Goal: Information Seeking & Learning: Learn about a topic

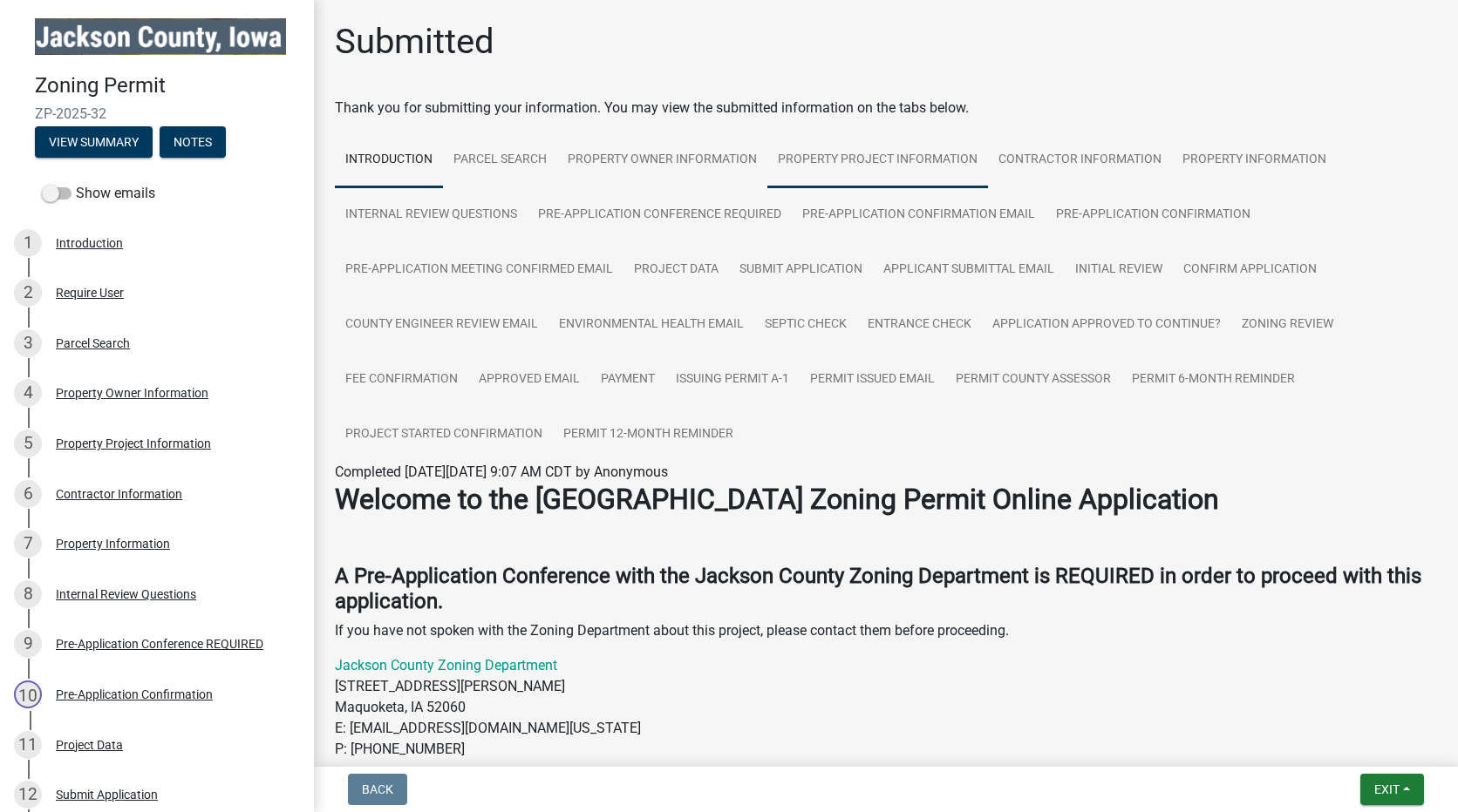
click at [859, 154] on link "Property Project Information" at bounding box center [877, 160] width 220 height 55
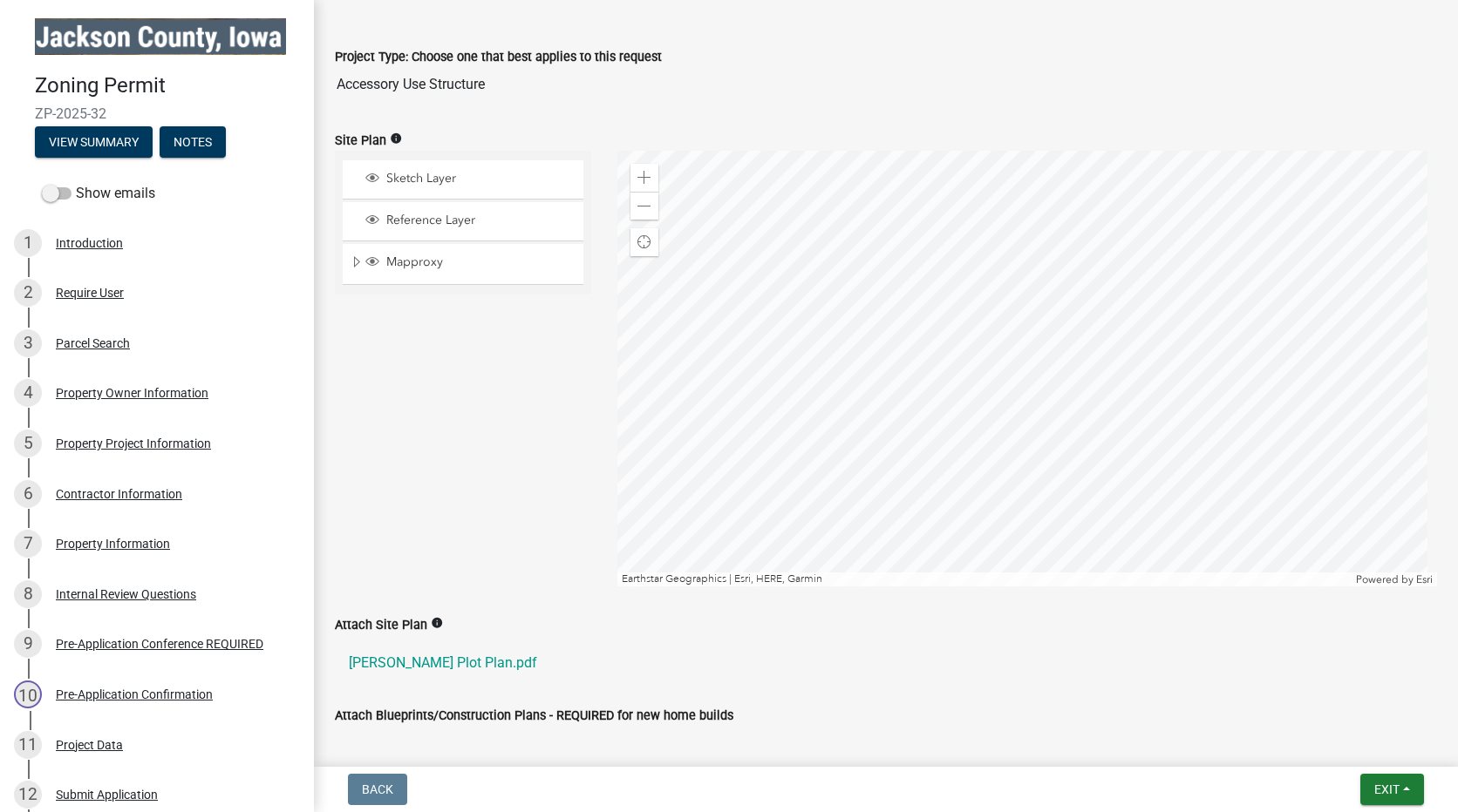
scroll to position [697, 0]
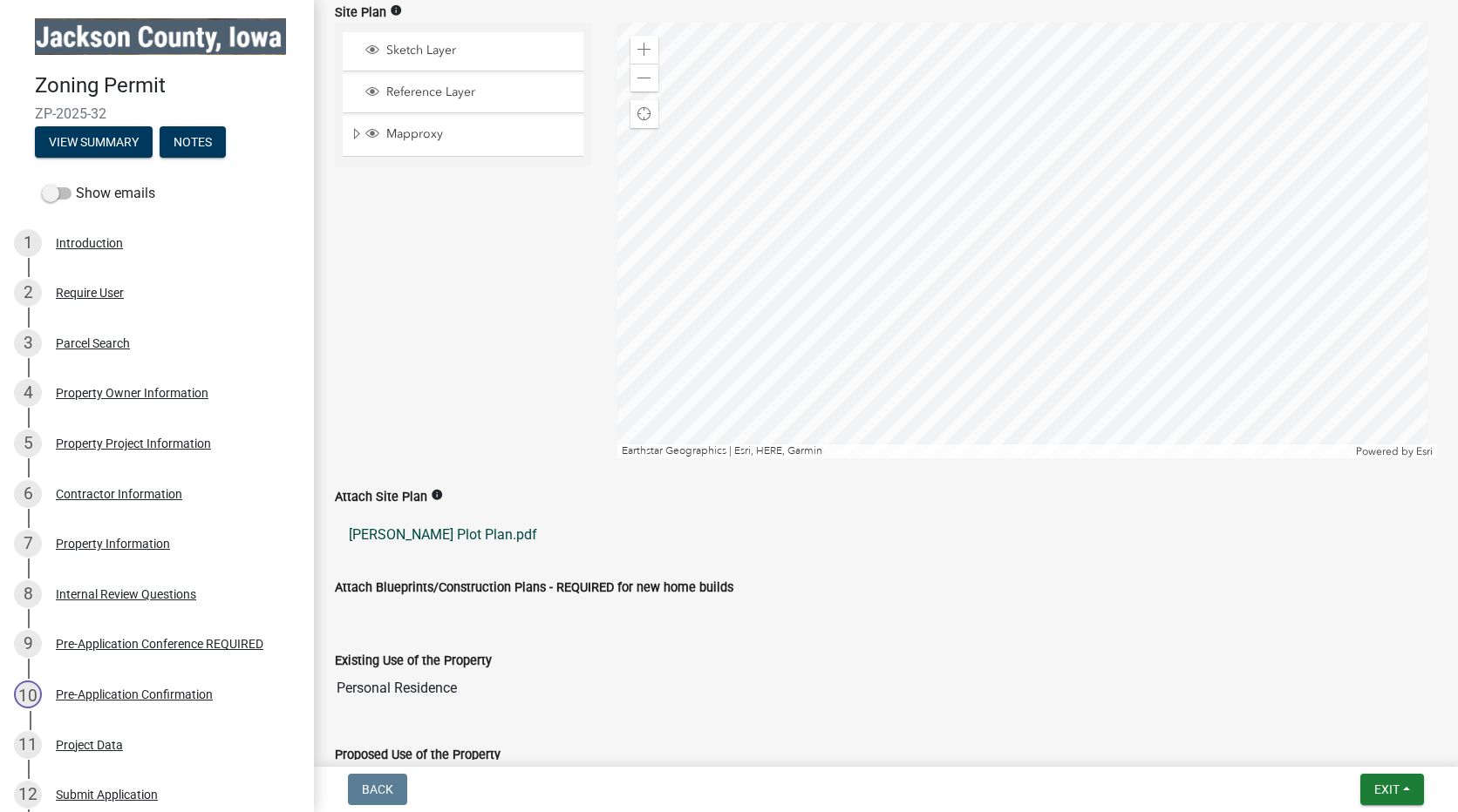
click at [424, 535] on link "[PERSON_NAME] Plot Plan.pdf" at bounding box center [885, 535] width 1102 height 42
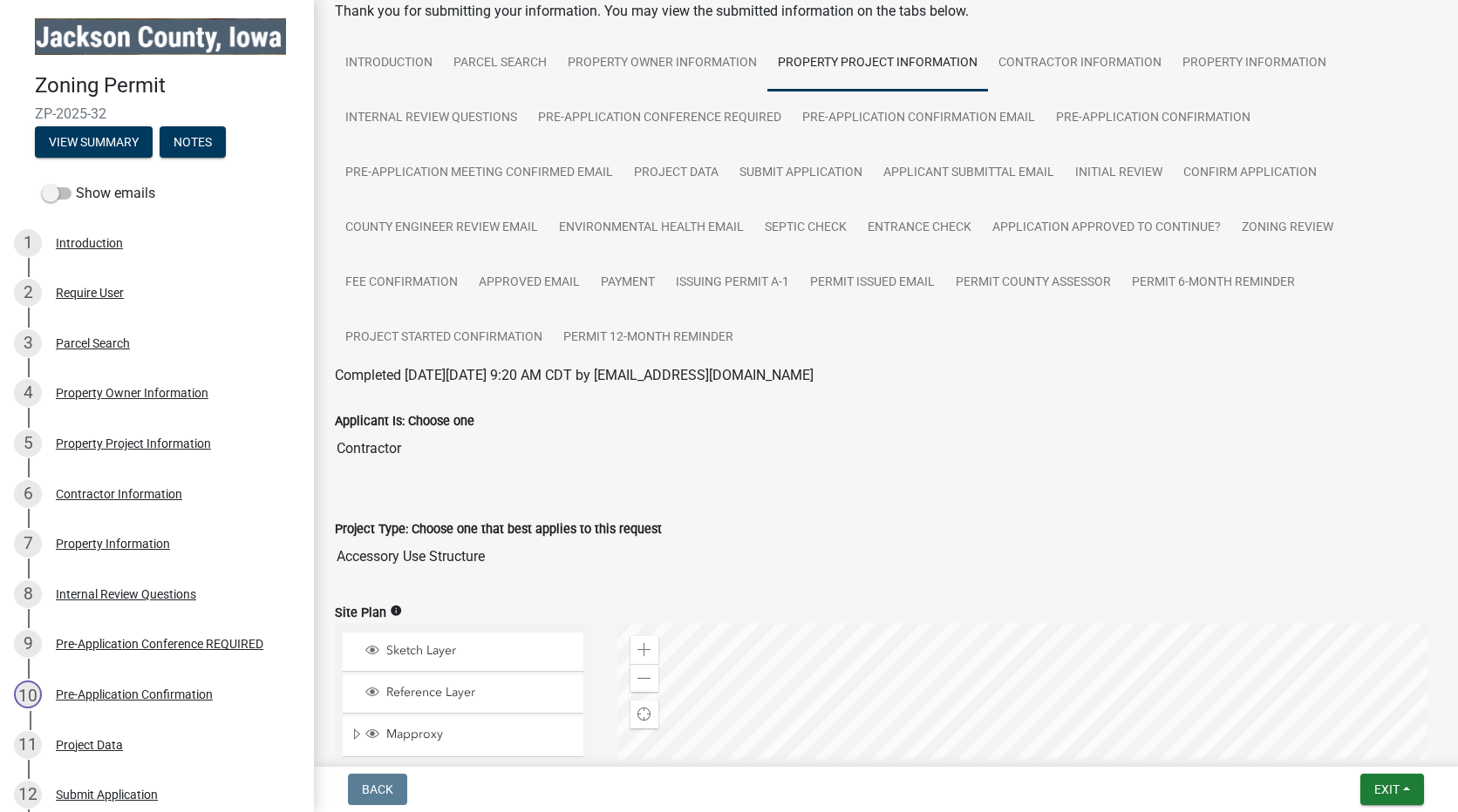
scroll to position [38, 0]
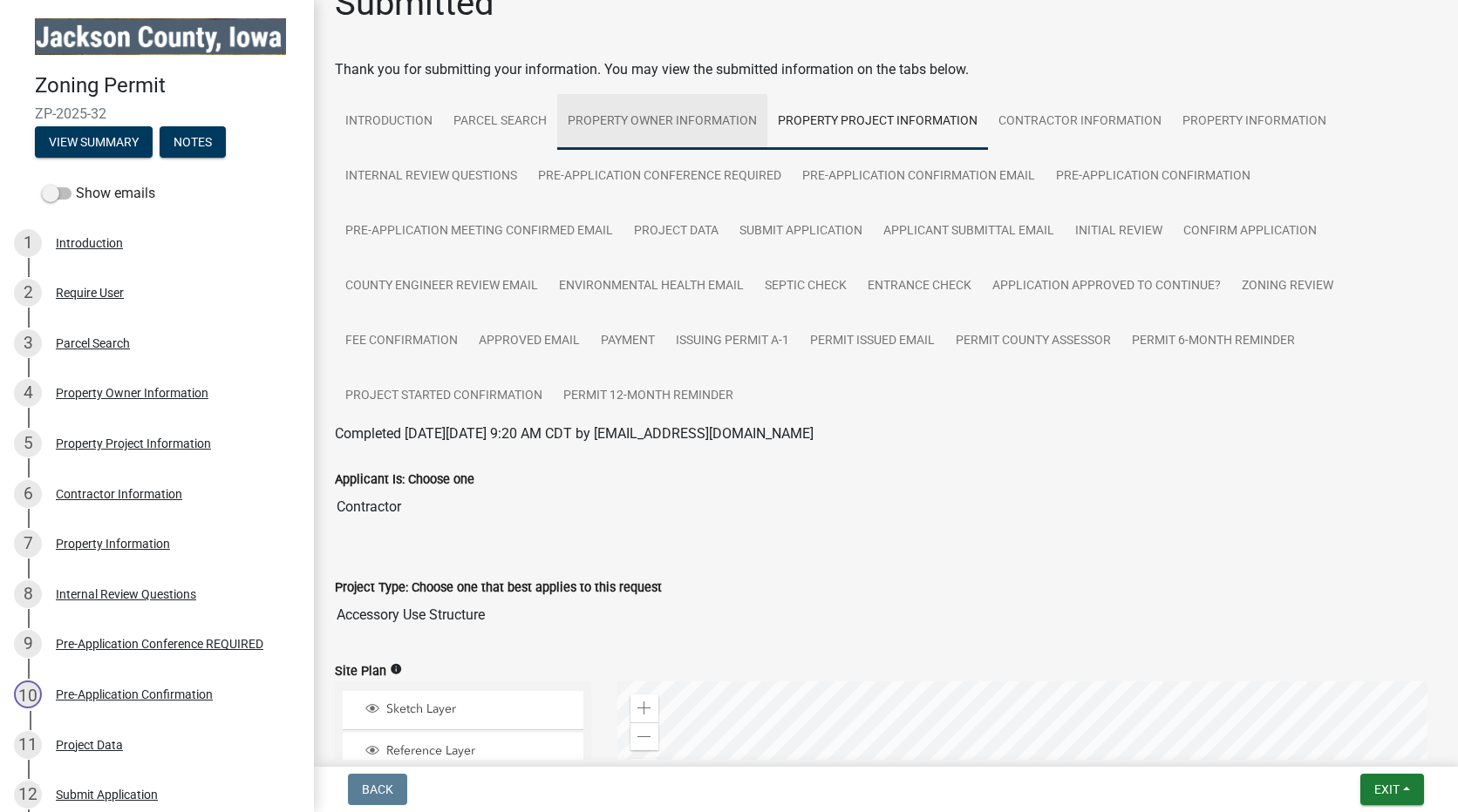
click at [650, 115] on link "Property Owner Information" at bounding box center [661, 122] width 210 height 55
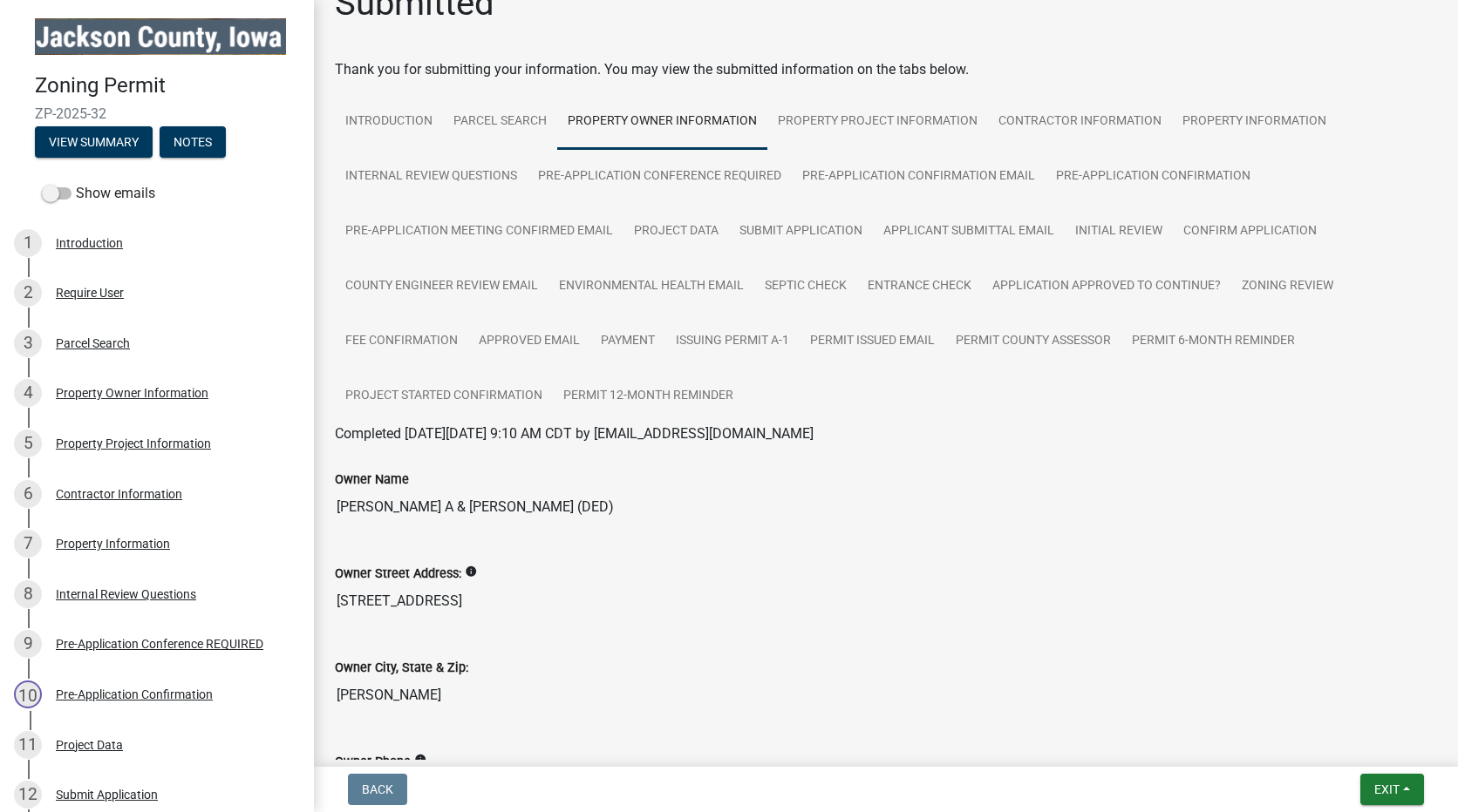
scroll to position [282, 0]
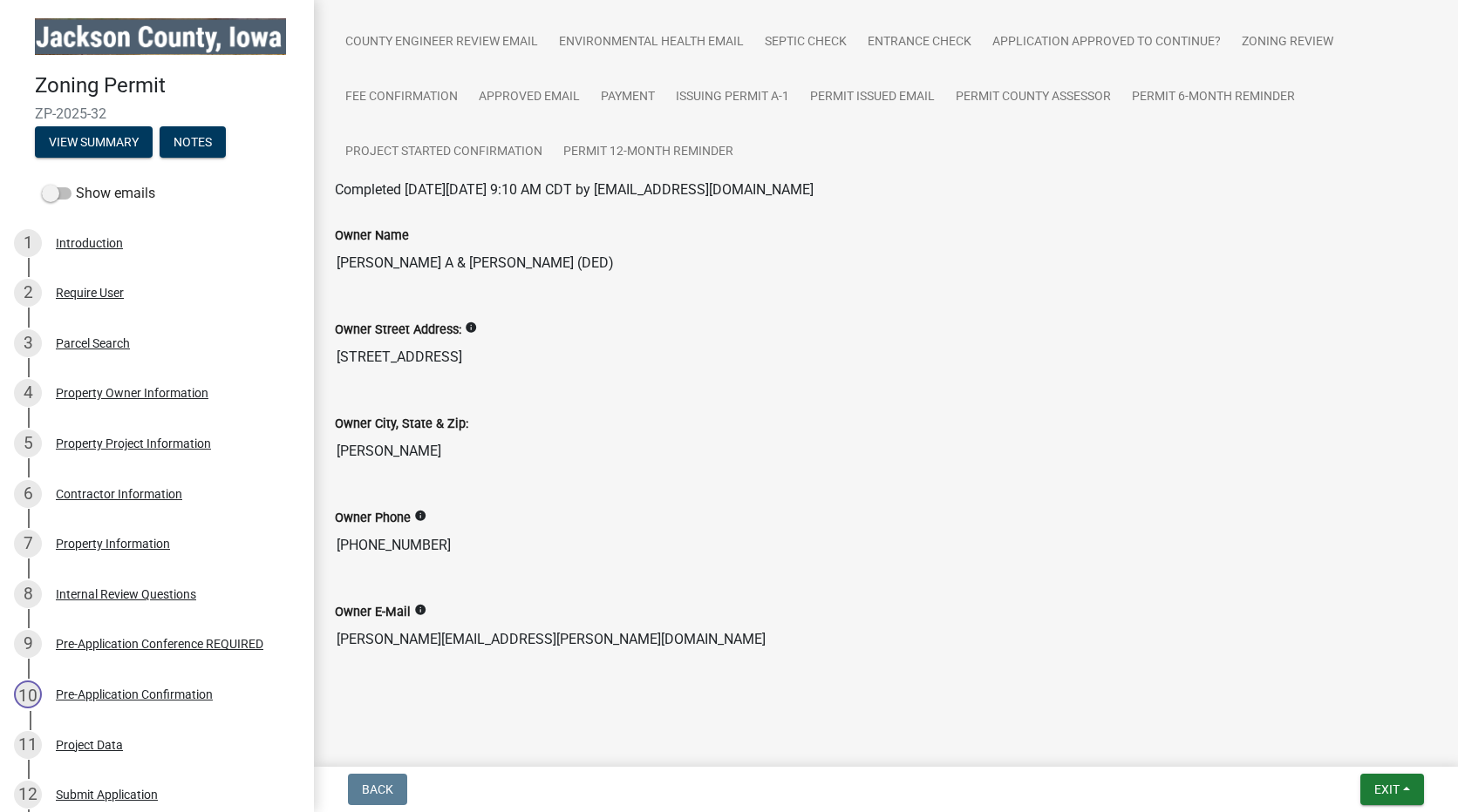
drag, startPoint x: 336, startPoint y: 636, endPoint x: 554, endPoint y: 633, distance: 218.0
click at [554, 633] on input "[PERSON_NAME][EMAIL_ADDRESS][PERSON_NAME][DOMAIN_NAME]" at bounding box center [885, 640] width 1102 height 35
drag, startPoint x: 335, startPoint y: 542, endPoint x: 437, endPoint y: 542, distance: 102.0
click at [437, 542] on input "[PHONE_NUMBER]" at bounding box center [885, 546] width 1102 height 35
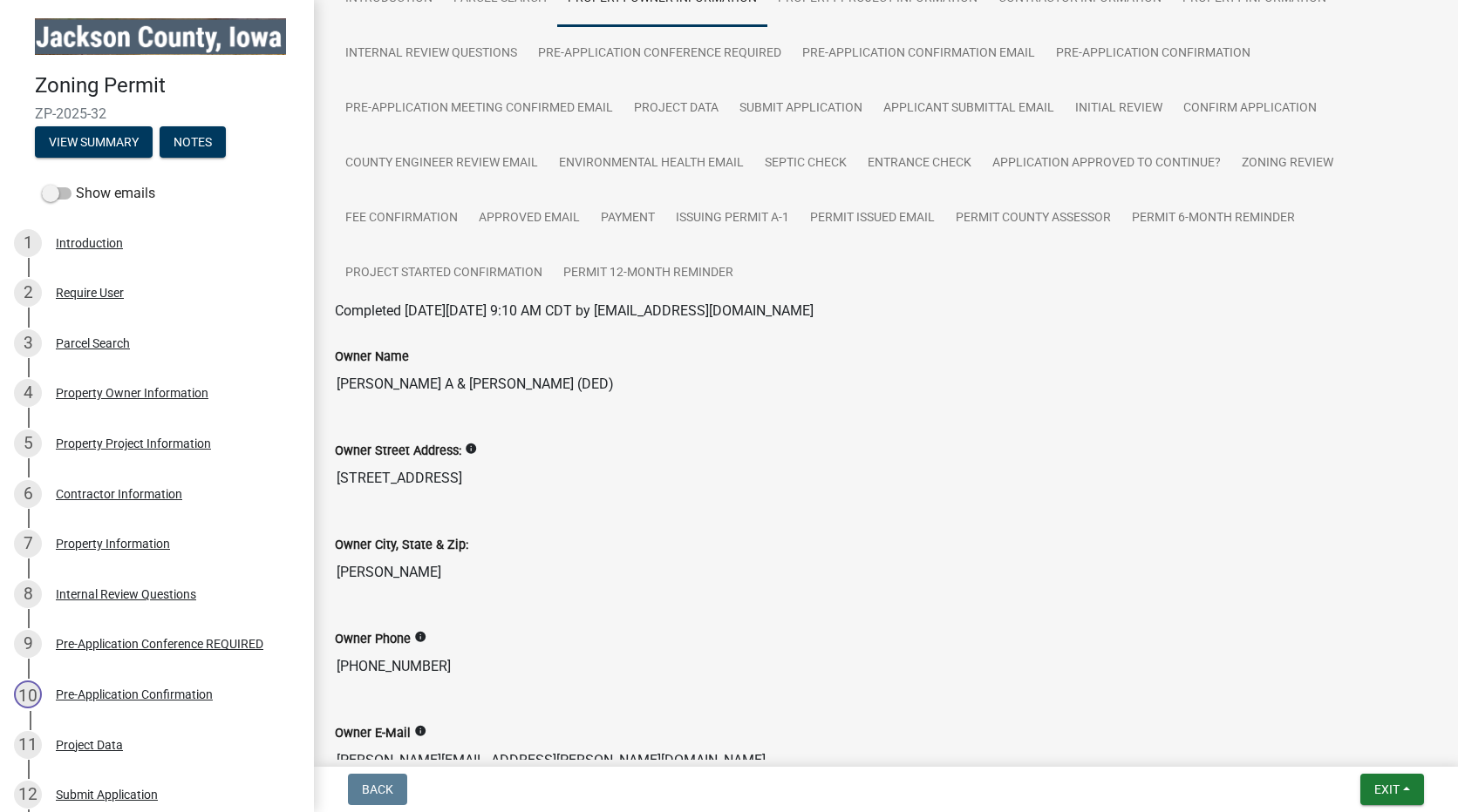
scroll to position [0, 0]
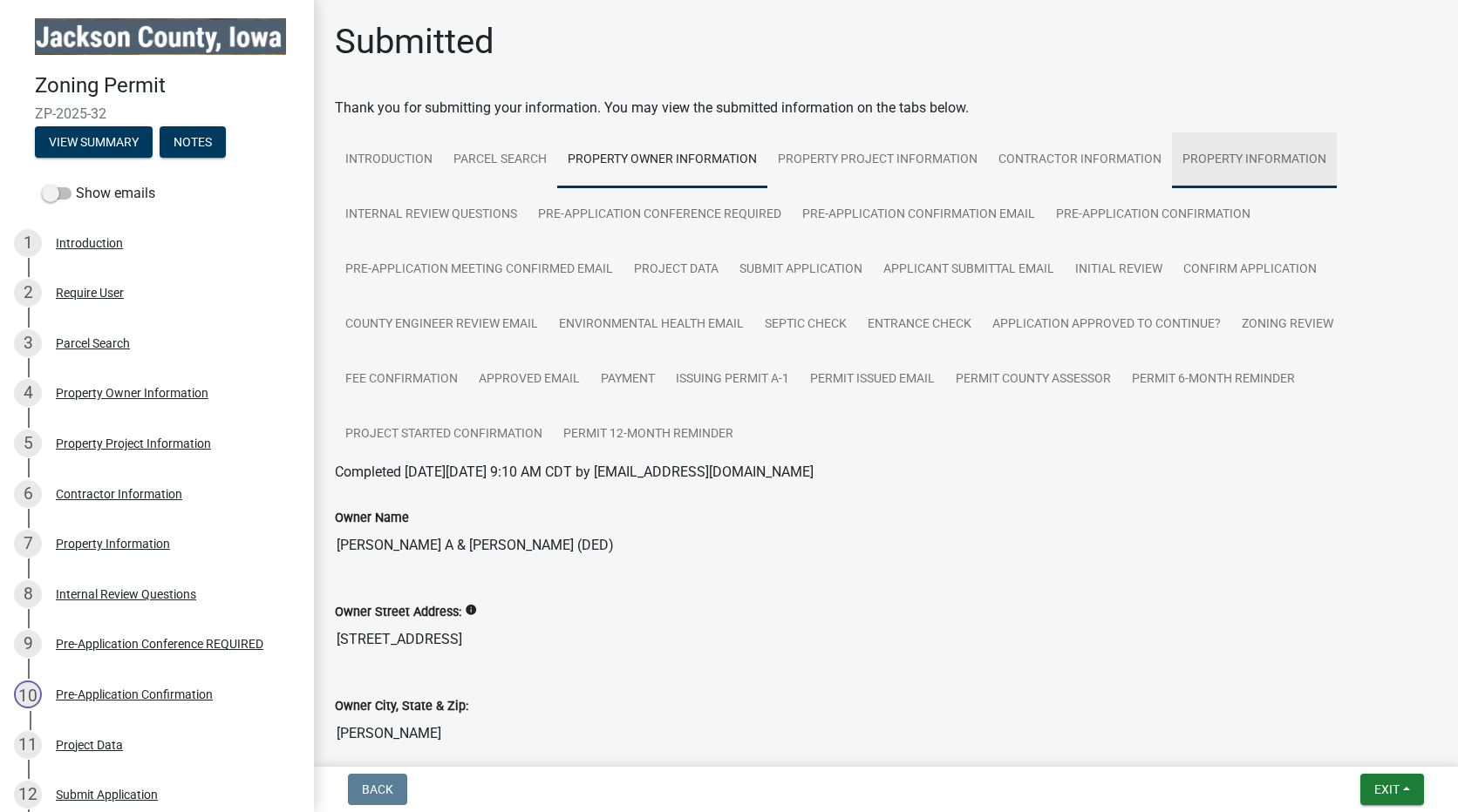
click at [1237, 154] on link "Property Information" at bounding box center [1254, 160] width 165 height 55
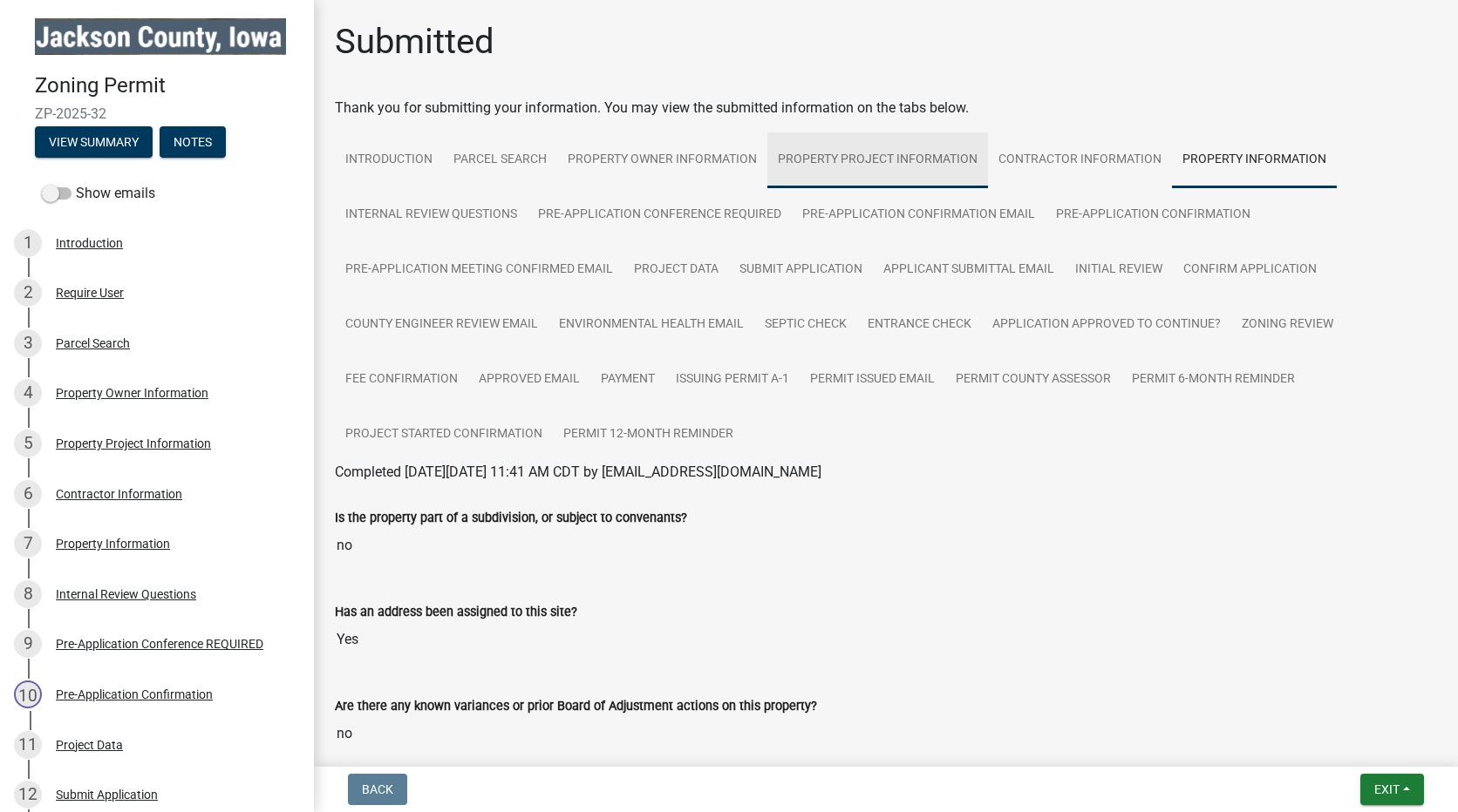
click at [887, 163] on link "Property Project Information" at bounding box center [877, 160] width 220 height 55
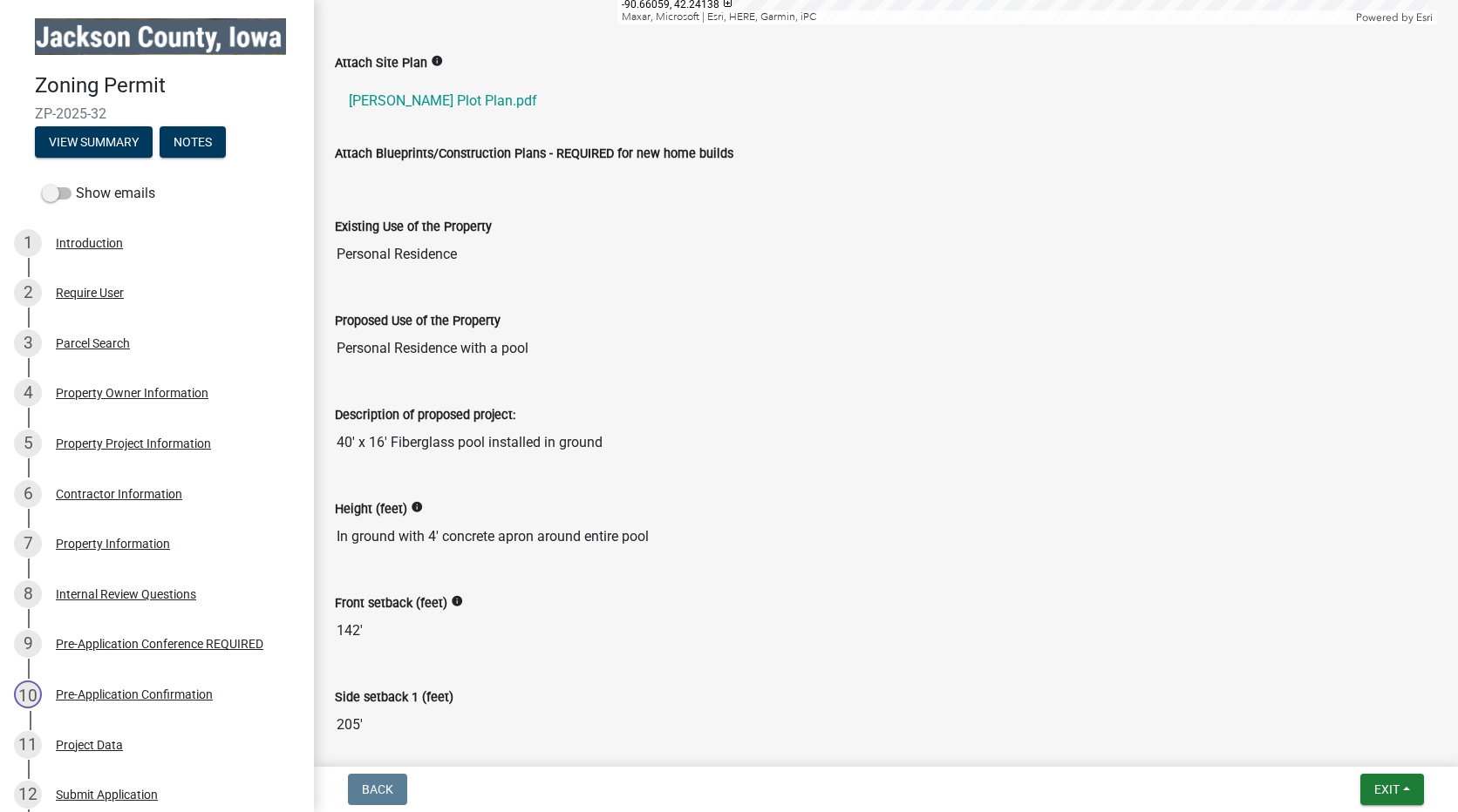
scroll to position [929, 0]
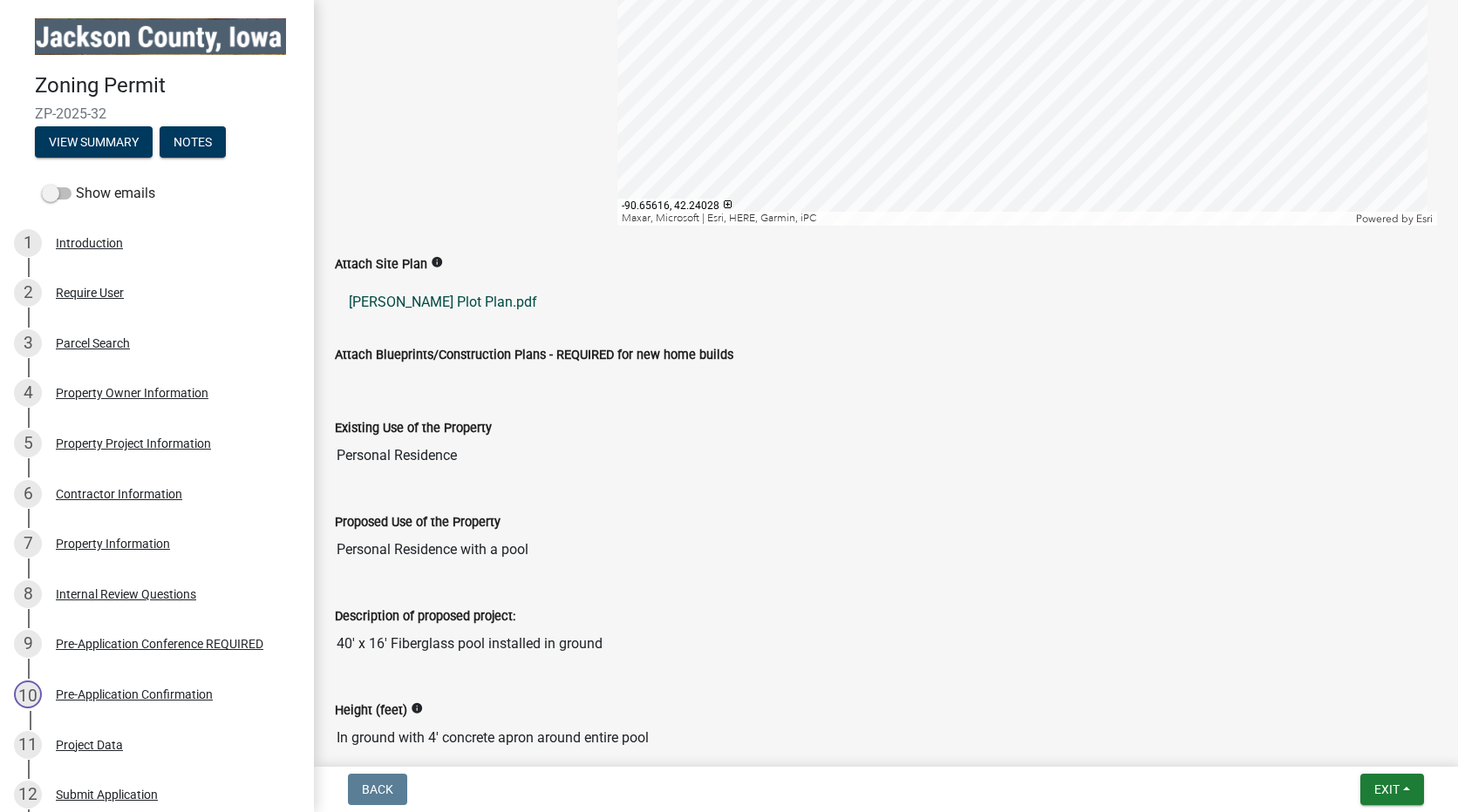
click at [421, 305] on link "[PERSON_NAME] Plot Plan.pdf" at bounding box center [885, 301] width 1102 height 42
click at [130, 440] on div "Property Project Information" at bounding box center [133, 443] width 155 height 12
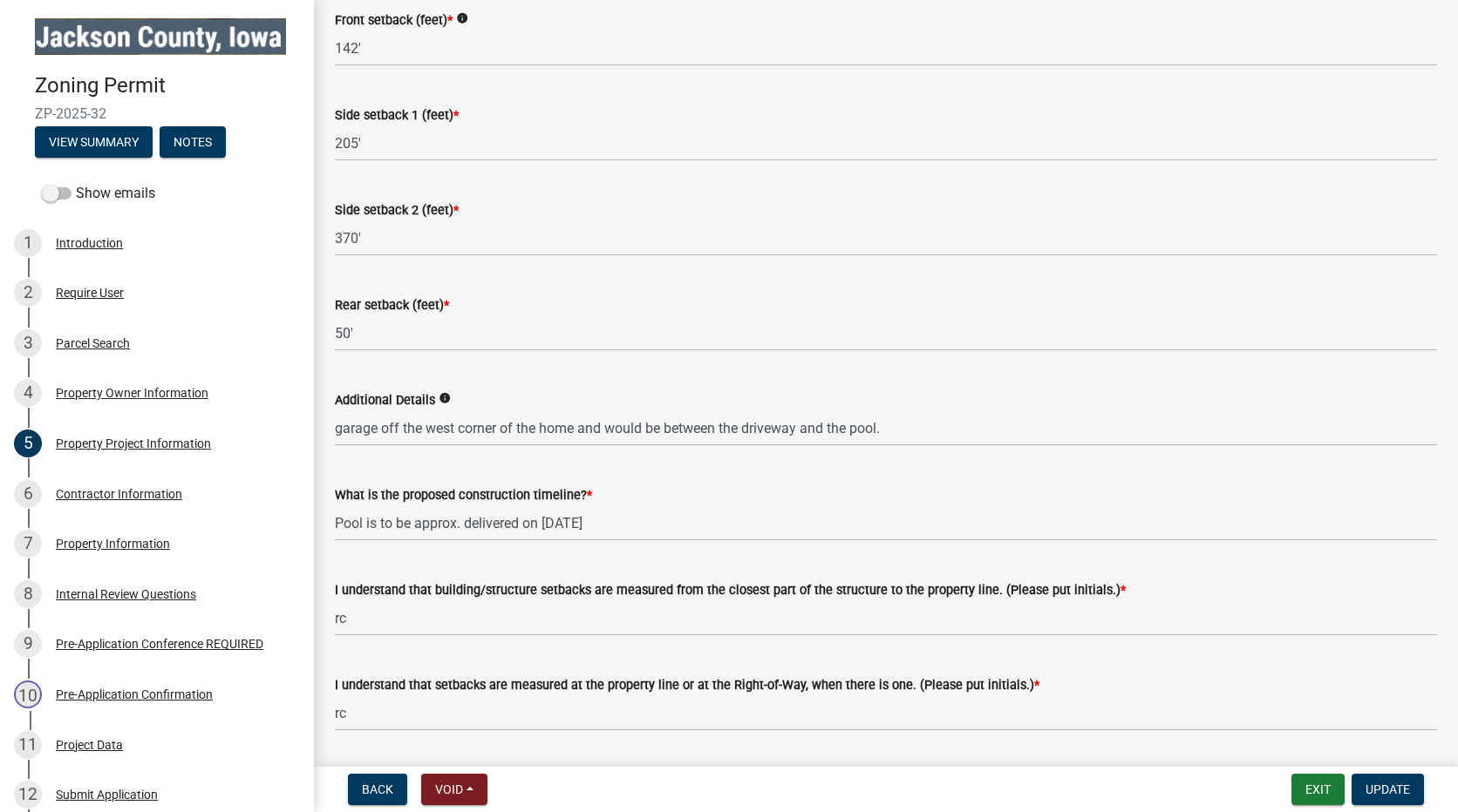
scroll to position [2545, 0]
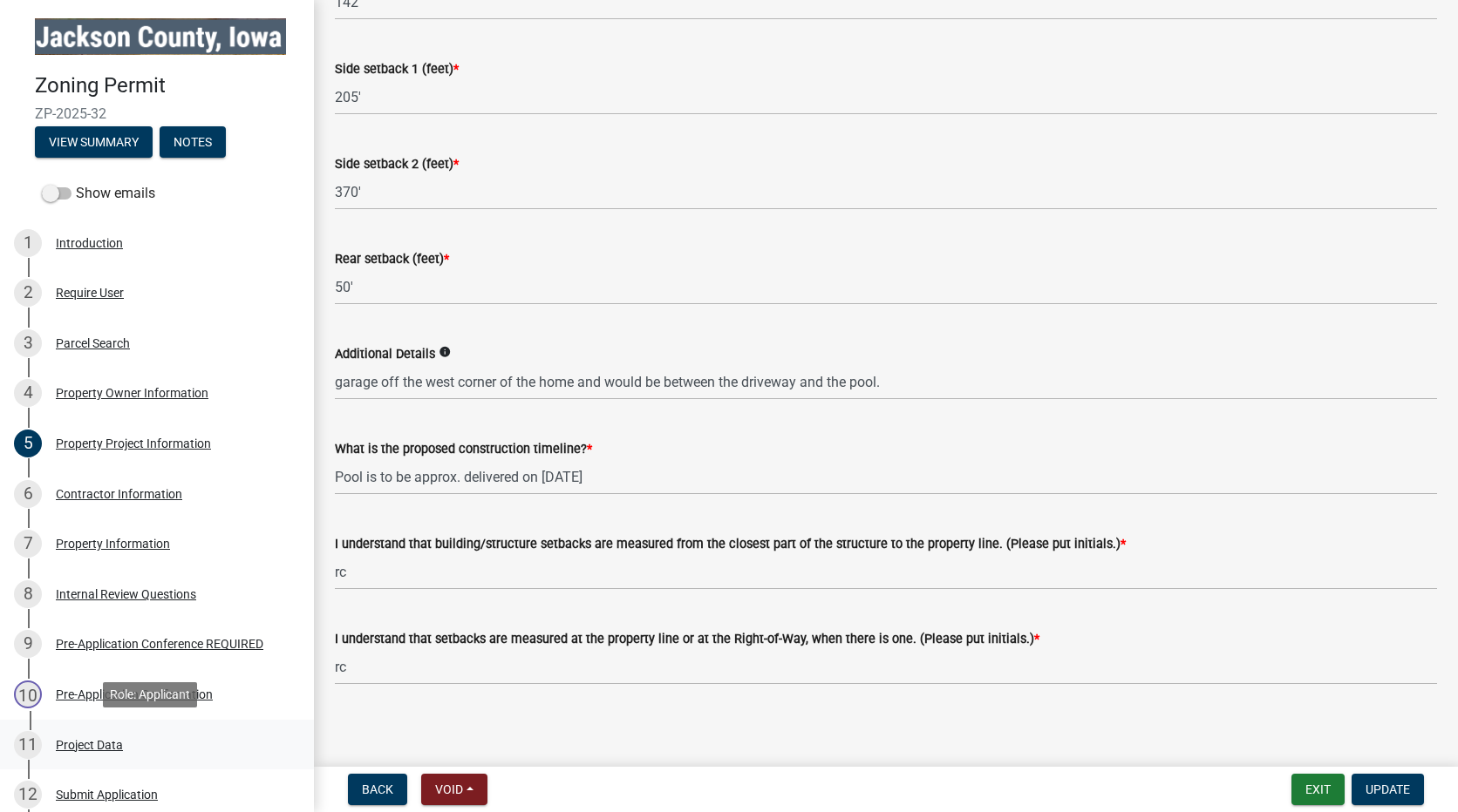
click at [72, 742] on div "Project Data" at bounding box center [89, 744] width 68 height 12
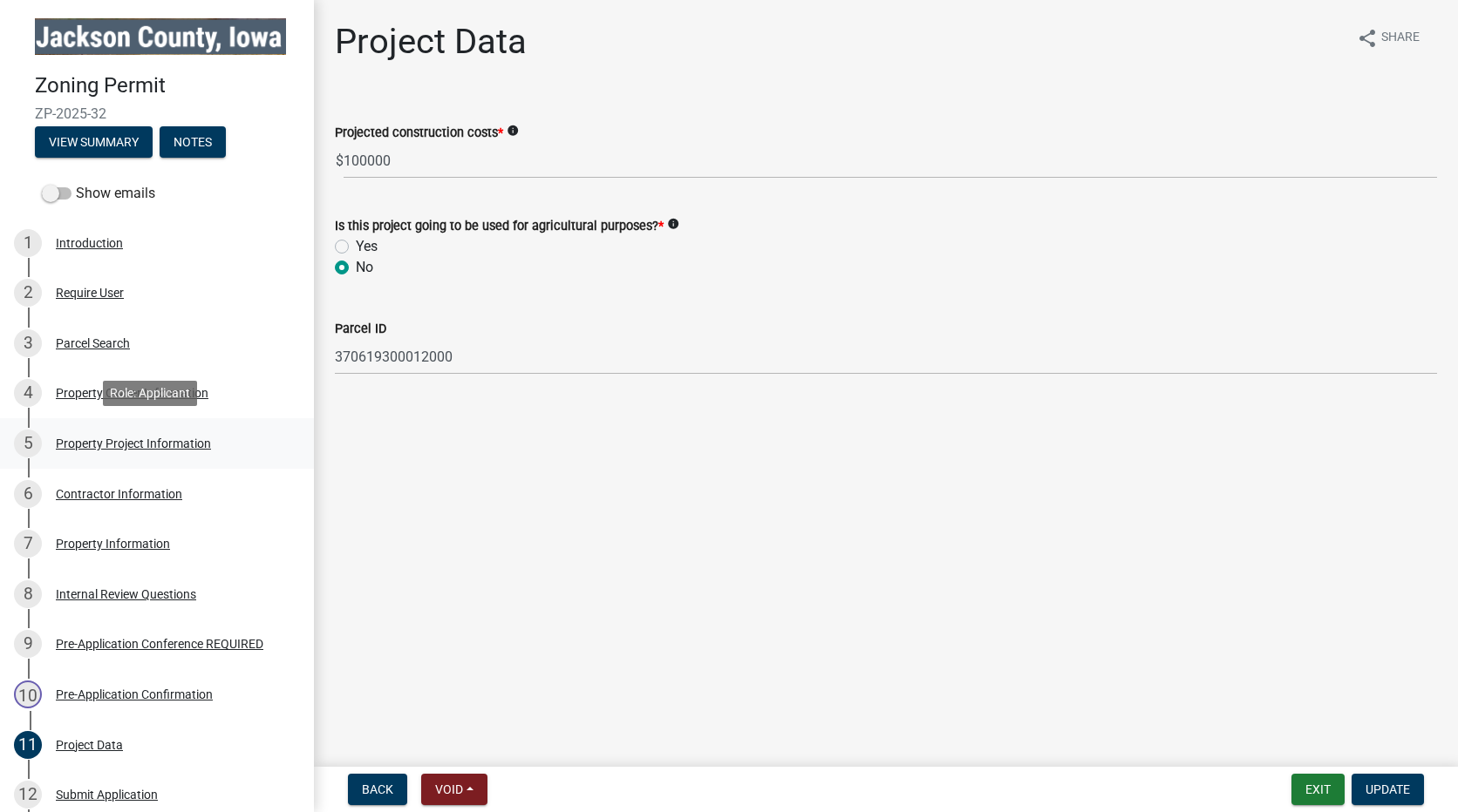
click at [122, 437] on div "Property Project Information" at bounding box center [133, 443] width 155 height 12
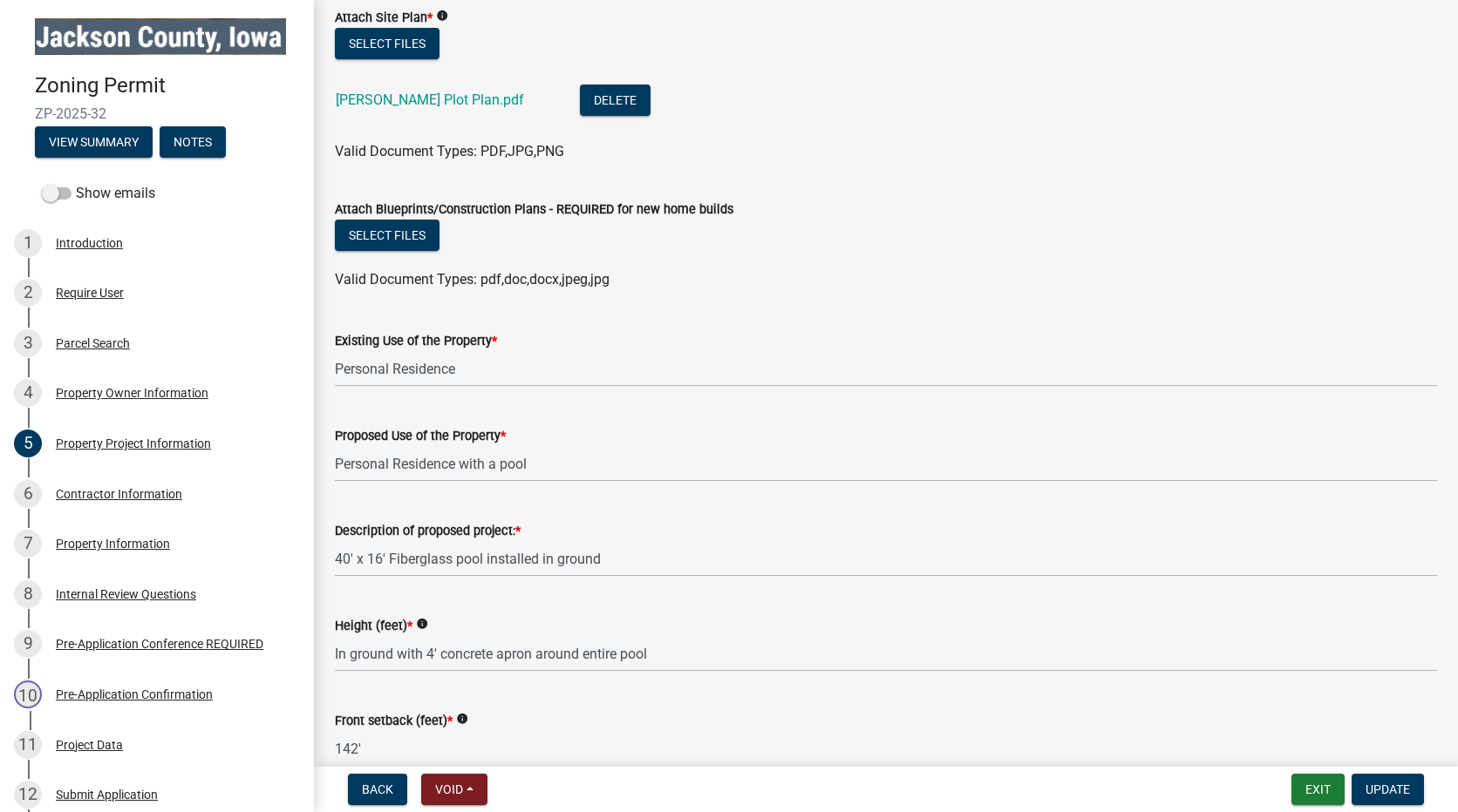
scroll to position [1802, 0]
